Goal: Task Accomplishment & Management: Manage account settings

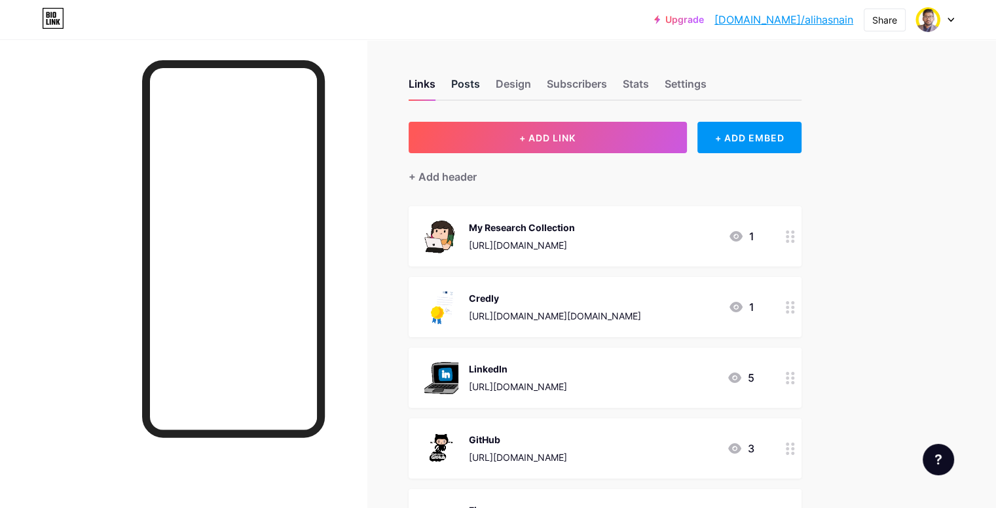
click at [480, 81] on div "Posts" at bounding box center [465, 88] width 29 height 24
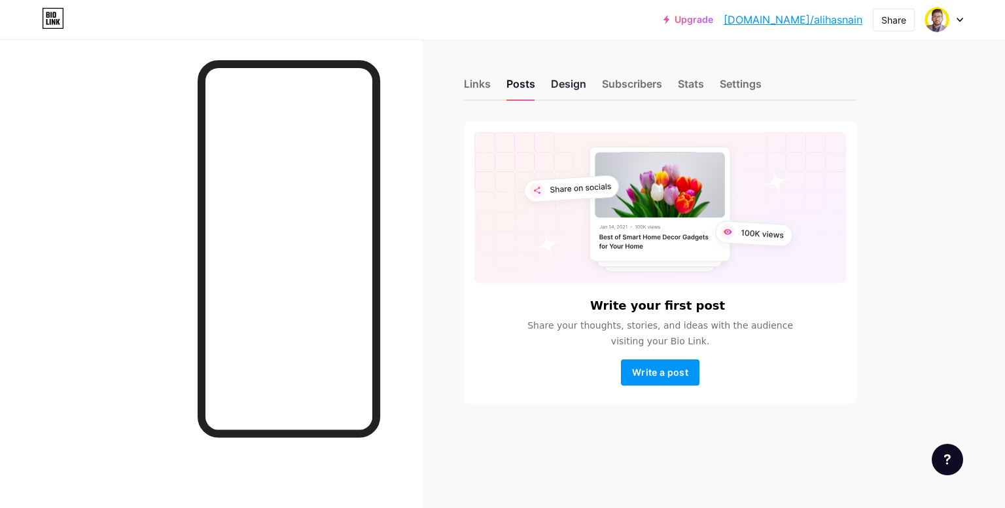
click at [568, 84] on div "Design" at bounding box center [568, 88] width 35 height 24
click at [736, 86] on div "Settings" at bounding box center [741, 88] width 42 height 24
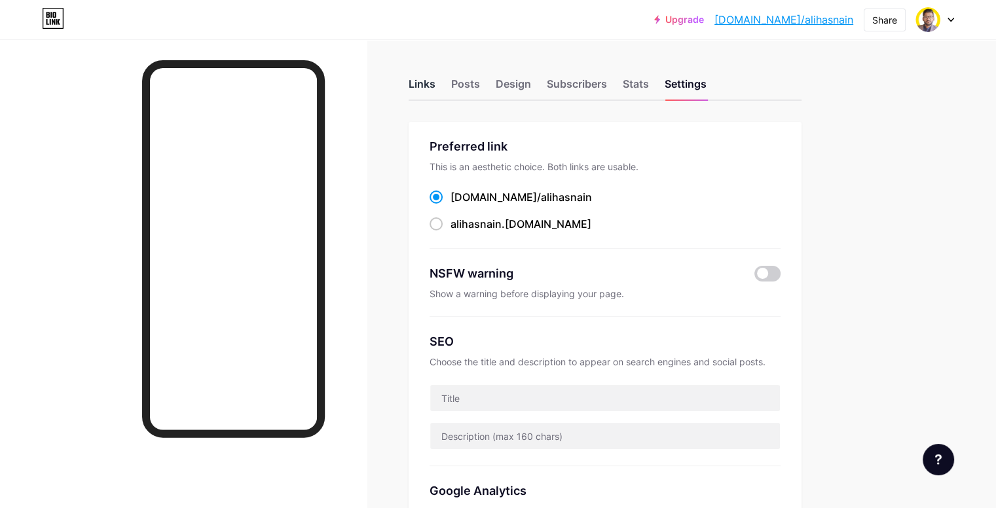
click at [435, 84] on div "Links" at bounding box center [421, 88] width 27 height 24
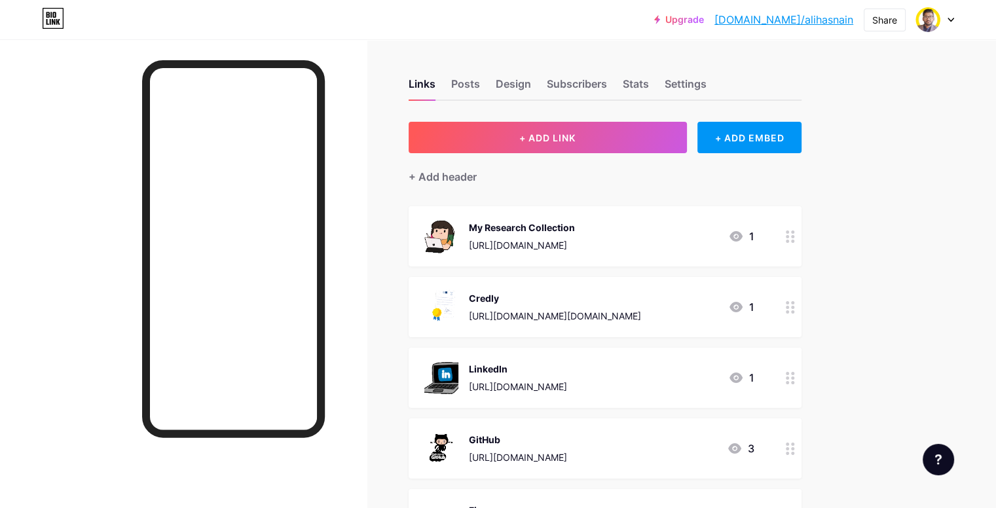
click at [504, 168] on div "+ Add header" at bounding box center [604, 169] width 393 height 32
click at [477, 179] on div "+ Add header" at bounding box center [442, 177] width 68 height 16
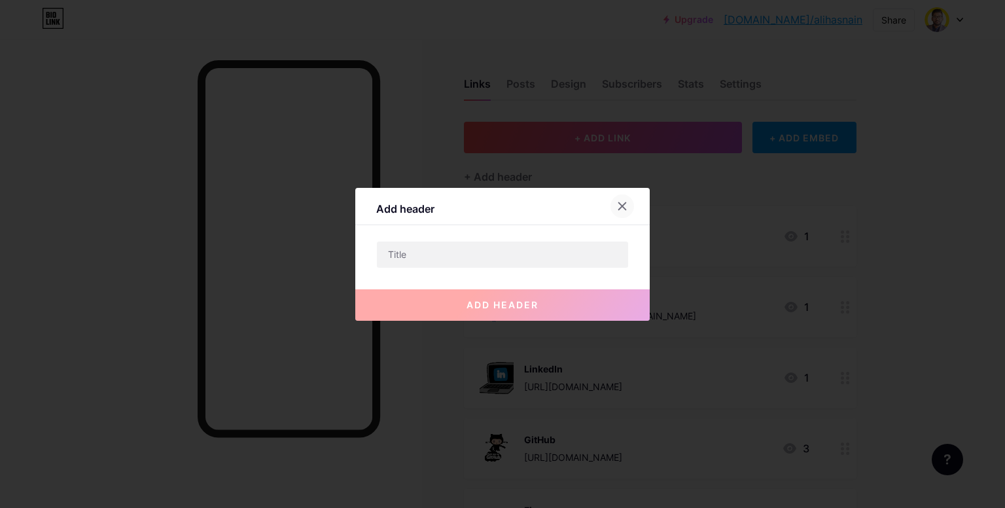
click at [626, 204] on icon at bounding box center [622, 206] width 10 height 10
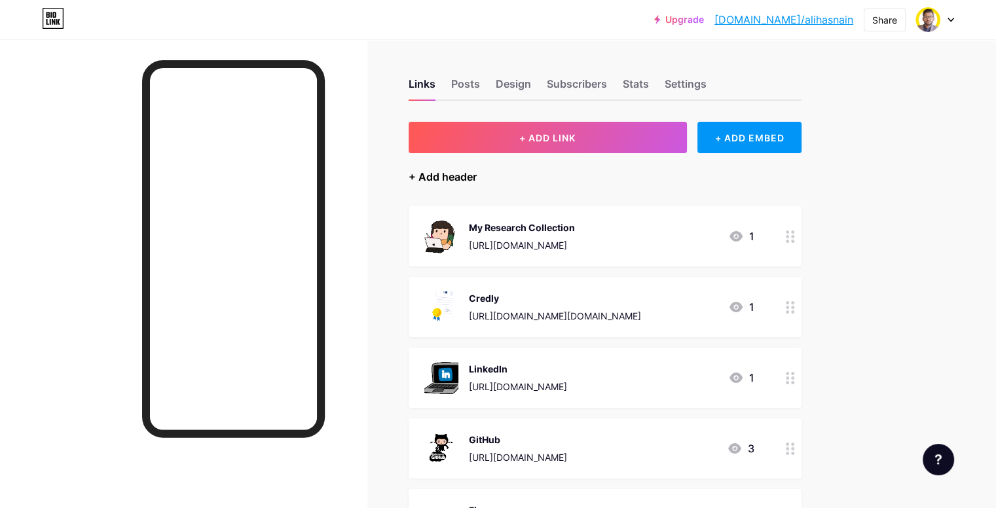
click at [477, 170] on div "+ Add header" at bounding box center [442, 177] width 68 height 16
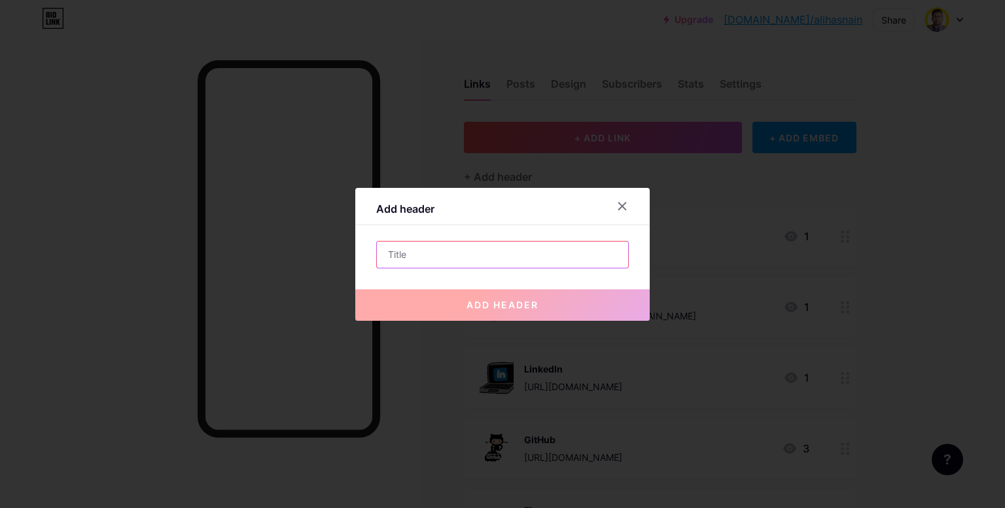
click at [445, 254] on input "text" at bounding box center [502, 255] width 251 height 26
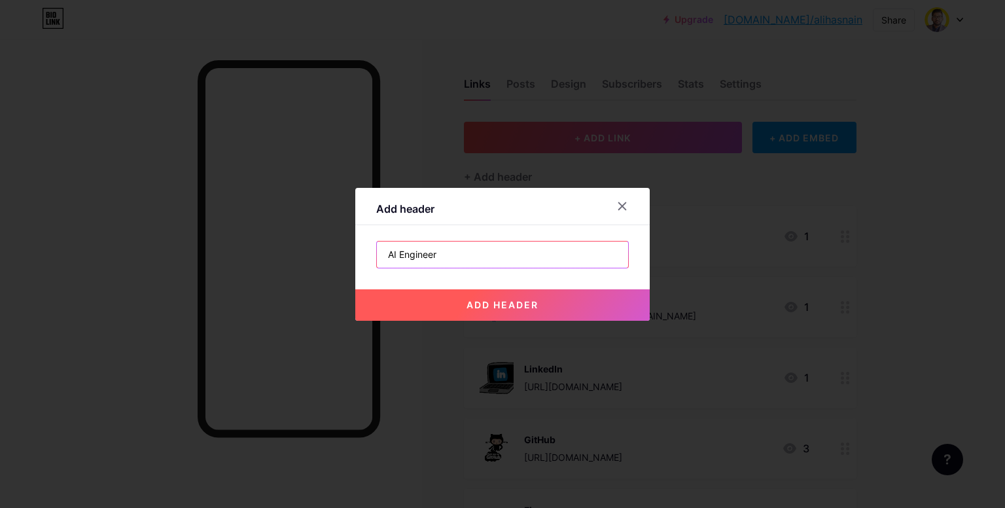
type input "AI Engineer"
click at [471, 310] on span "add header" at bounding box center [503, 304] width 72 height 11
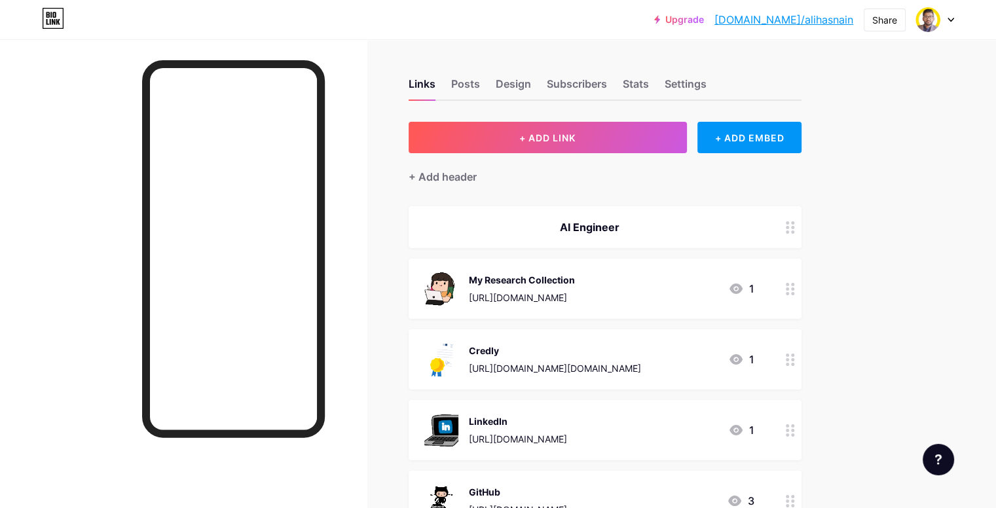
click at [794, 226] on circle at bounding box center [792, 227] width 3 height 3
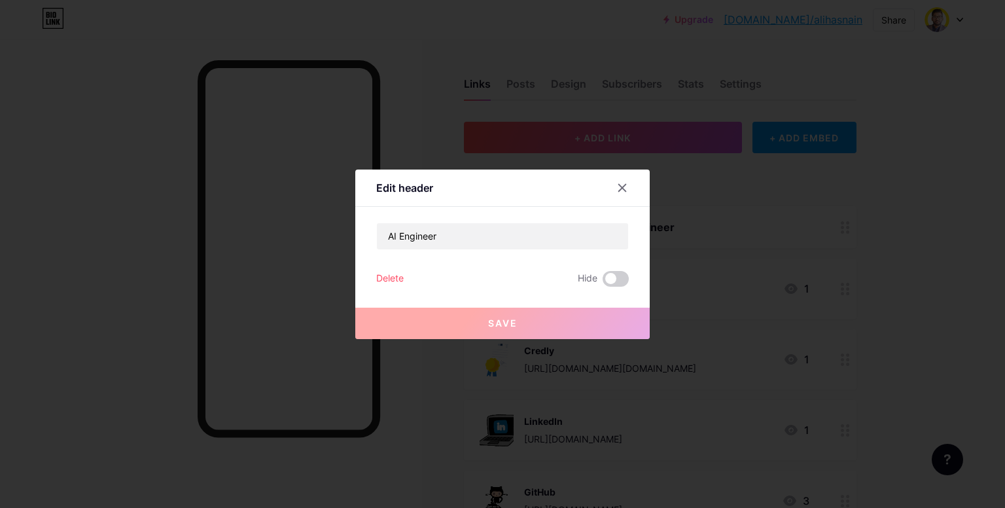
click at [382, 271] on div "Delete" at bounding box center [389, 279] width 27 height 16
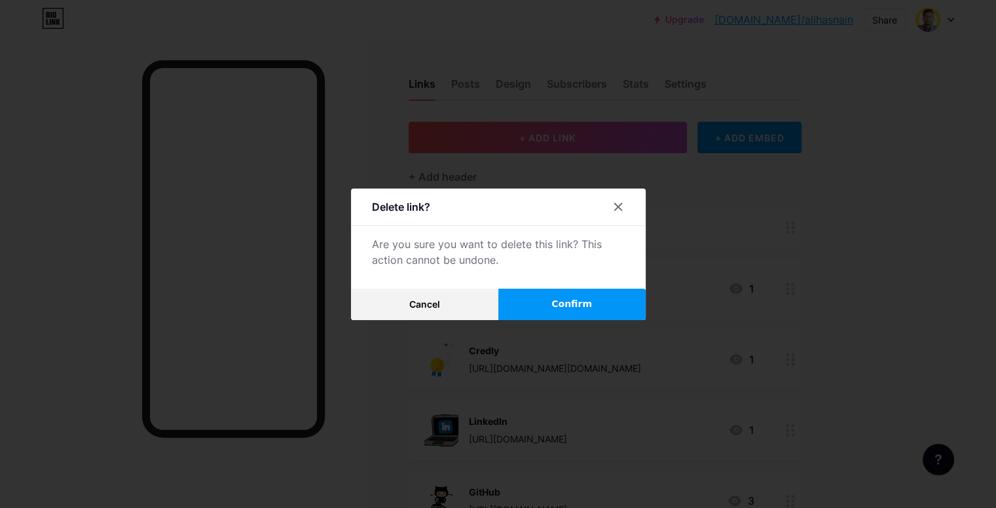
click at [586, 315] on button "Confirm" at bounding box center [571, 304] width 147 height 31
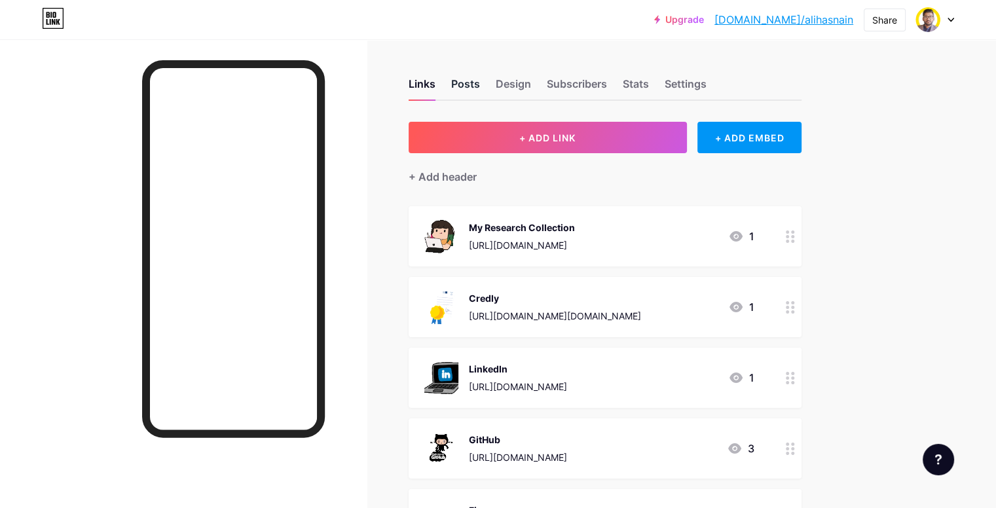
click at [480, 82] on div "Posts" at bounding box center [465, 88] width 29 height 24
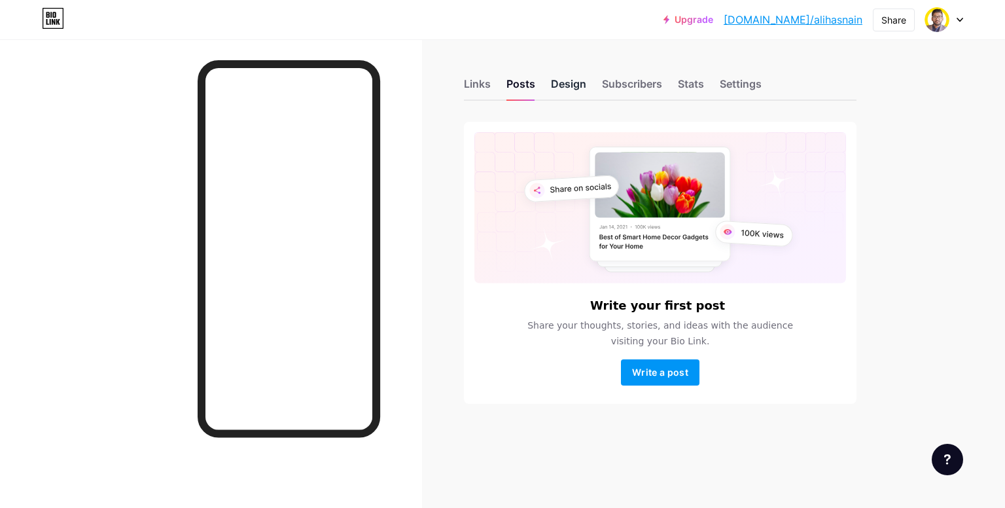
click at [568, 95] on div "Design" at bounding box center [568, 88] width 35 height 24
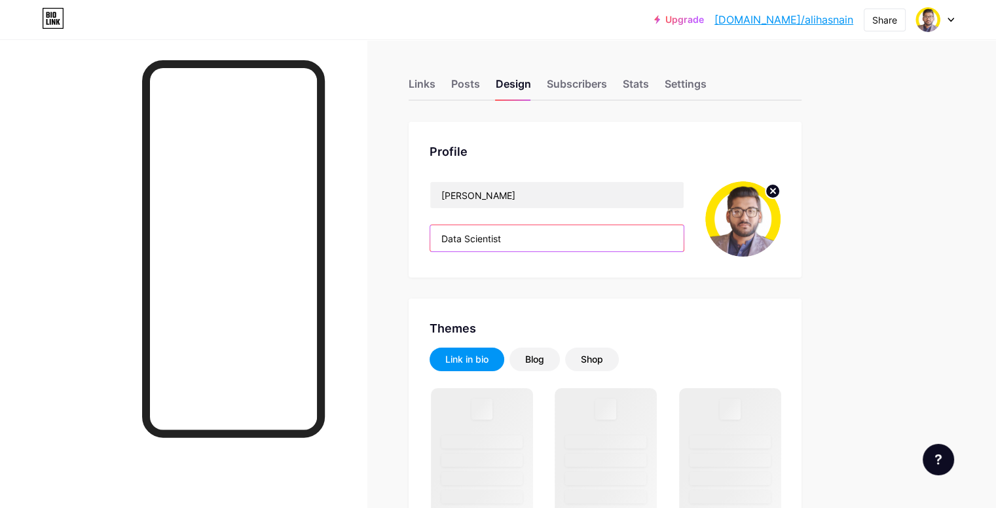
drag, startPoint x: 558, startPoint y: 244, endPoint x: 442, endPoint y: 230, distance: 116.0
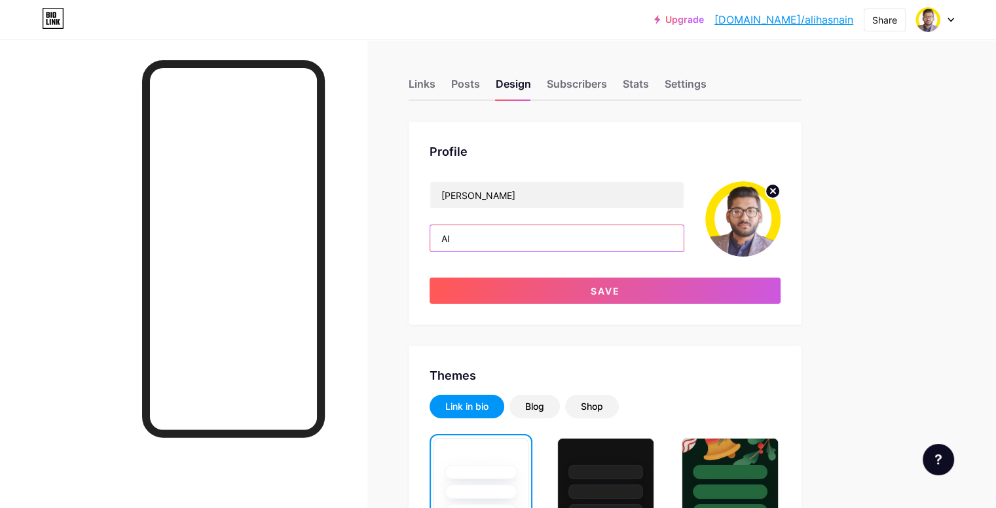
type input "A"
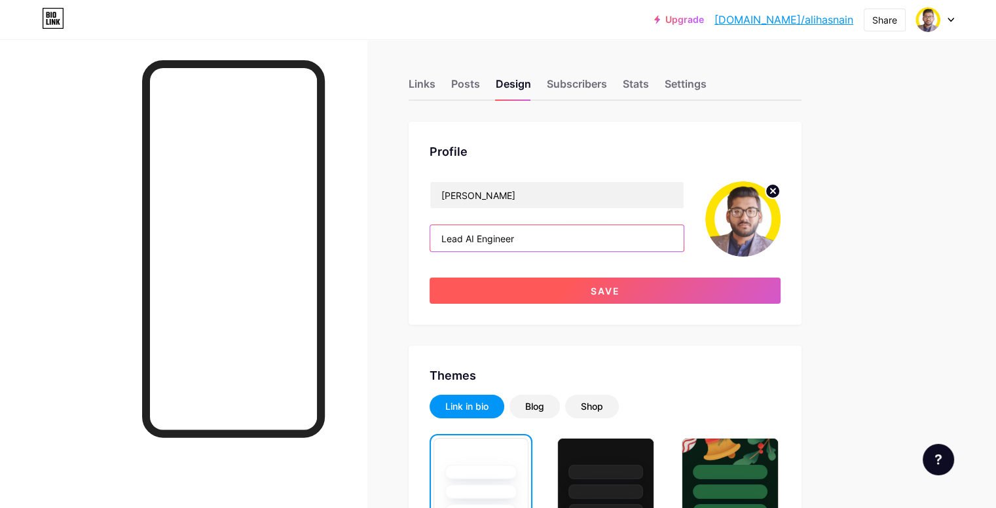
type input "Lead AI Engineer"
click at [620, 287] on span "Save" at bounding box center [604, 290] width 29 height 11
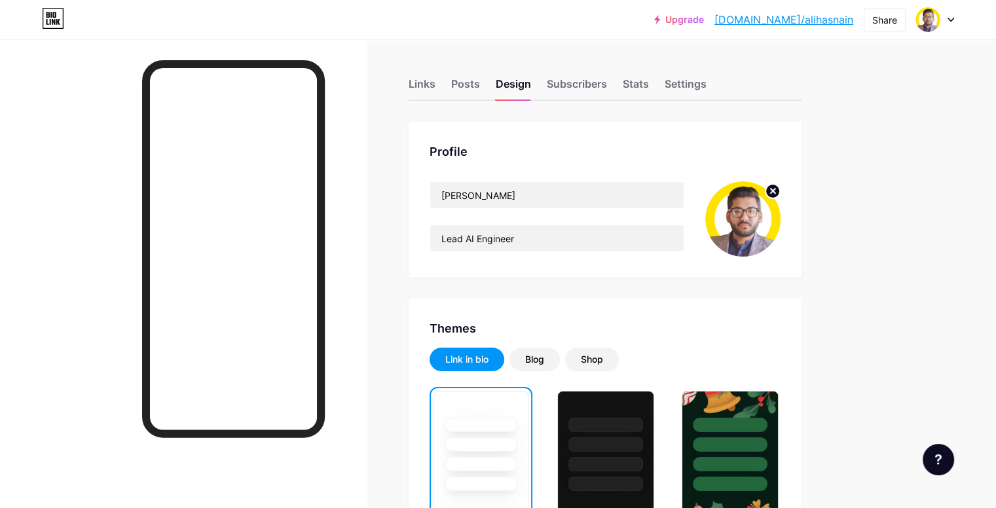
click at [812, 18] on link "[DOMAIN_NAME]/alihasnain" at bounding box center [783, 20] width 139 height 16
